Goal: Communication & Community: Answer question/provide support

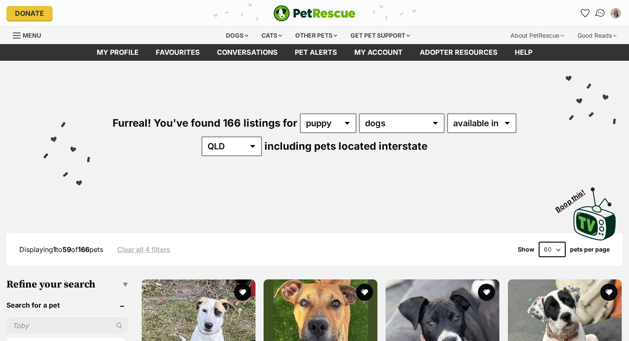
click at [596, 10] on link "Conversations" at bounding box center [601, 13] width 18 height 18
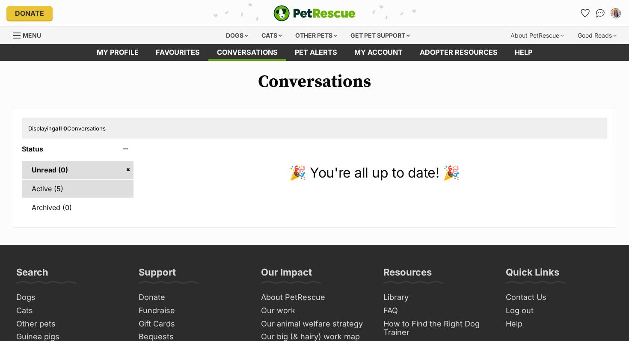
click at [101, 188] on link "Active (5)" at bounding box center [78, 189] width 112 height 18
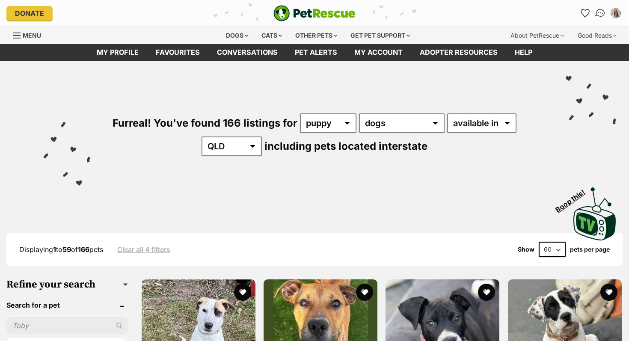
click at [604, 13] on img "Conversations" at bounding box center [601, 13] width 12 height 11
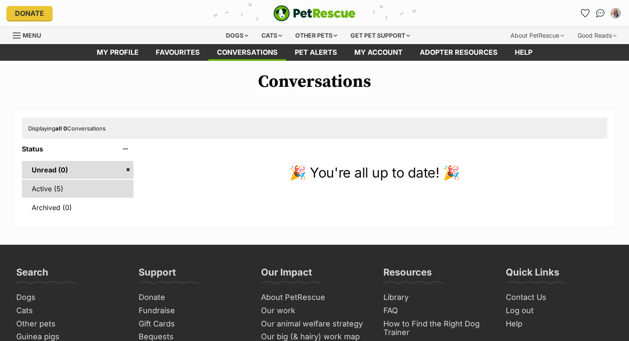
click at [45, 191] on link "Active (5)" at bounding box center [78, 189] width 112 height 18
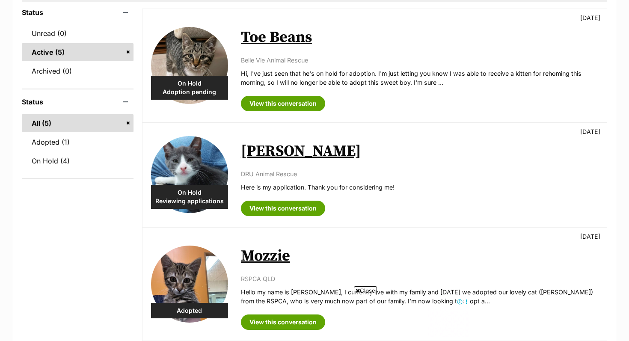
scroll to position [131, 0]
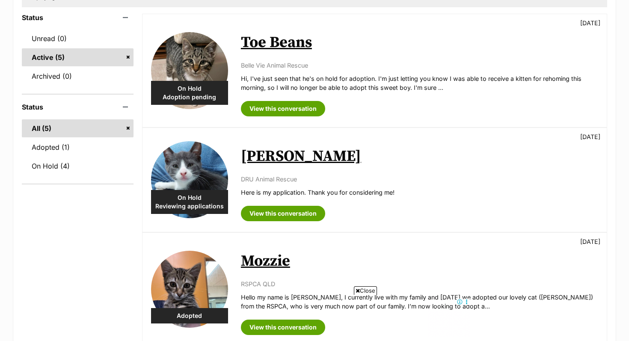
drag, startPoint x: 567, startPoint y: 139, endPoint x: 594, endPoint y: 134, distance: 27.0
click at [597, 140] on div "[PERSON_NAME] [DATE] DRU Animal Rescue Here is my application. Thank you for co…" at bounding box center [420, 180] width 358 height 83
click at [510, 169] on div "[PERSON_NAME] [DATE] DRU Animal Rescue Here is my application. Thank you for co…" at bounding box center [420, 180] width 358 height 83
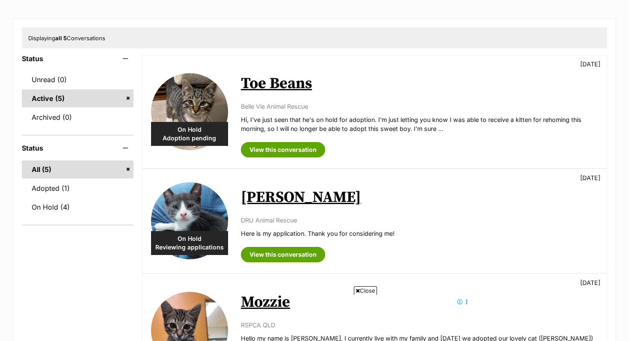
scroll to position [60, 0]
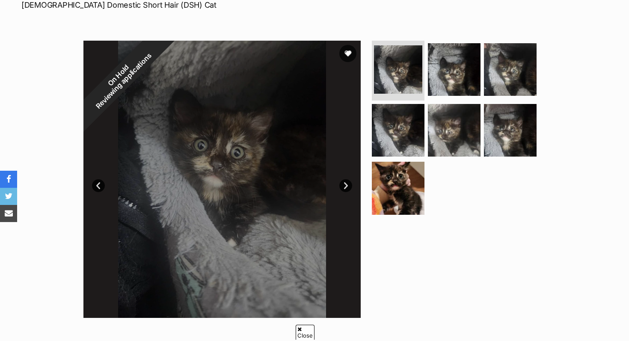
click at [343, 188] on link "Next" at bounding box center [346, 185] width 13 height 13
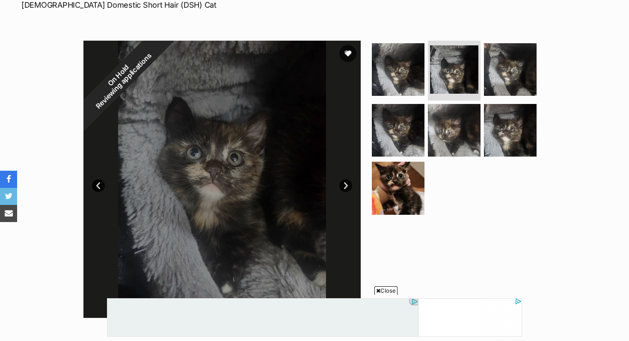
click at [343, 188] on link "Next" at bounding box center [346, 185] width 13 height 13
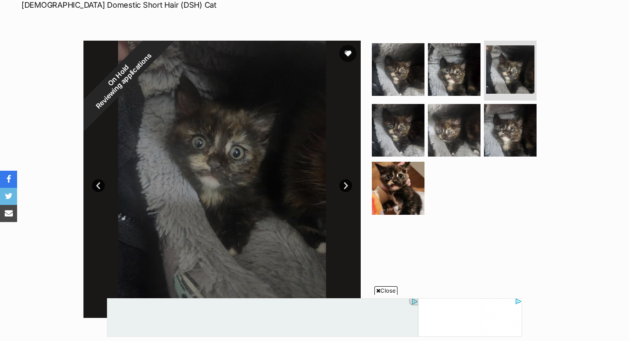
click at [343, 188] on link "Next" at bounding box center [346, 185] width 13 height 13
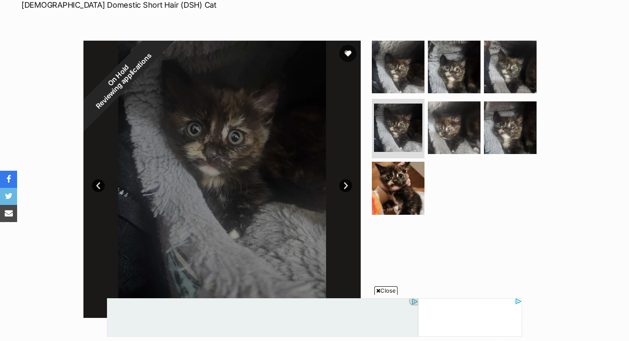
click at [343, 188] on link "Next" at bounding box center [346, 185] width 13 height 13
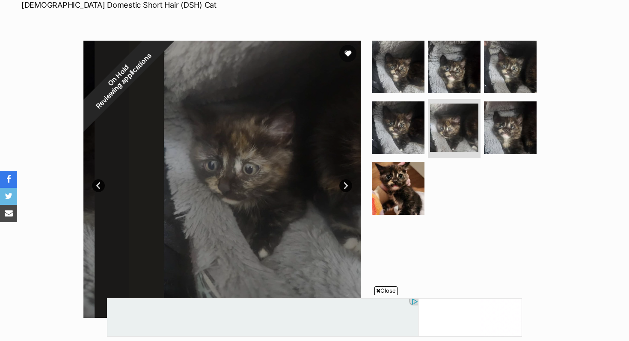
click at [343, 188] on link "Next" at bounding box center [346, 185] width 13 height 13
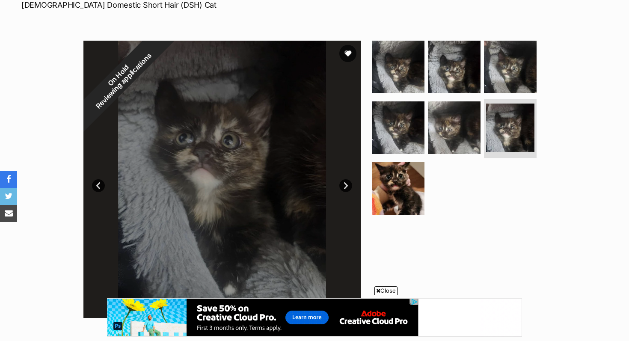
click at [343, 188] on link "Next" at bounding box center [346, 185] width 13 height 13
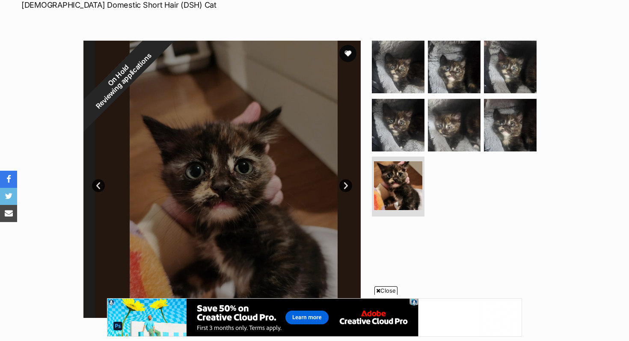
click at [343, 188] on link "Next" at bounding box center [346, 185] width 13 height 13
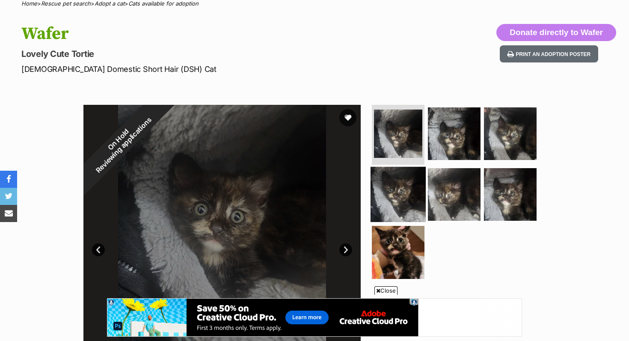
click at [385, 189] on img at bounding box center [398, 194] width 55 height 55
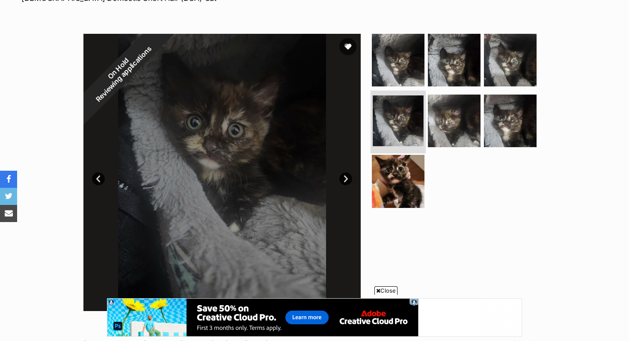
scroll to position [145, 0]
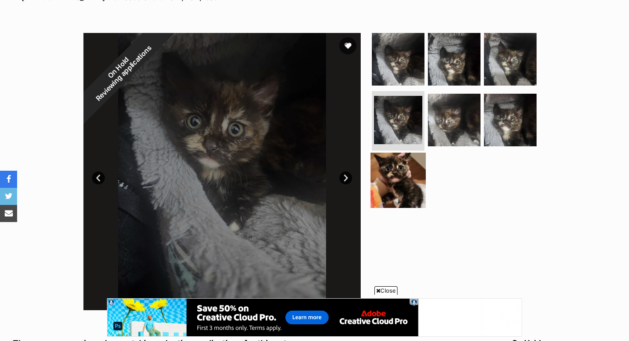
click at [401, 177] on img at bounding box center [398, 180] width 55 height 55
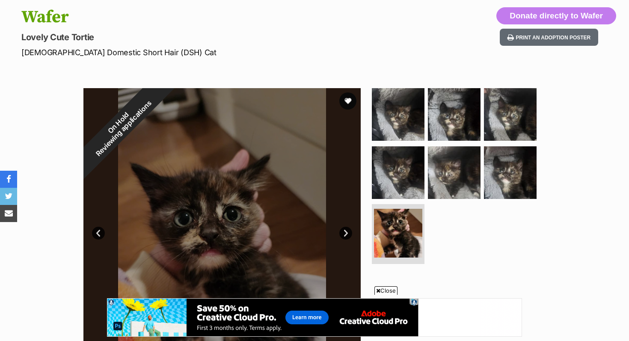
scroll to position [9, 0]
